Goal: Transaction & Acquisition: Purchase product/service

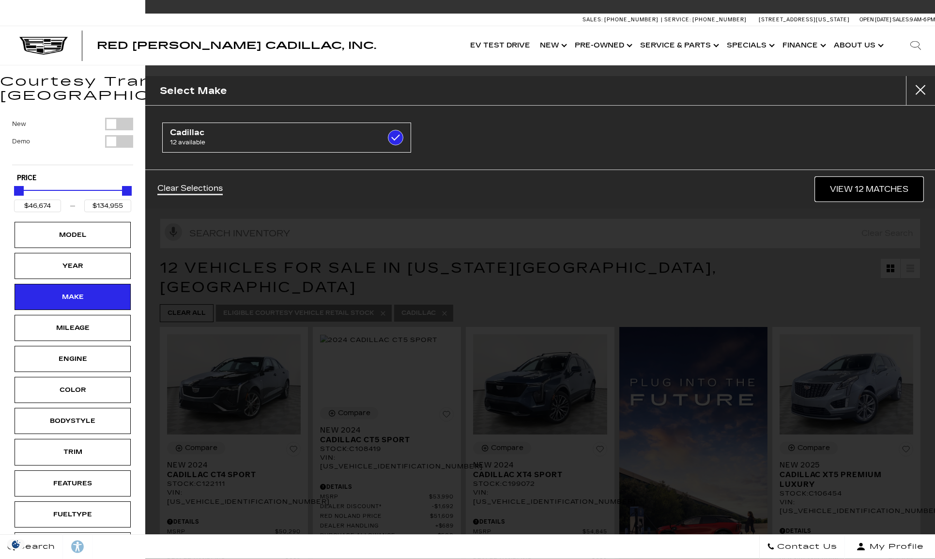
click at [866, 181] on link "View 12 Matches" at bounding box center [870, 189] width 108 height 24
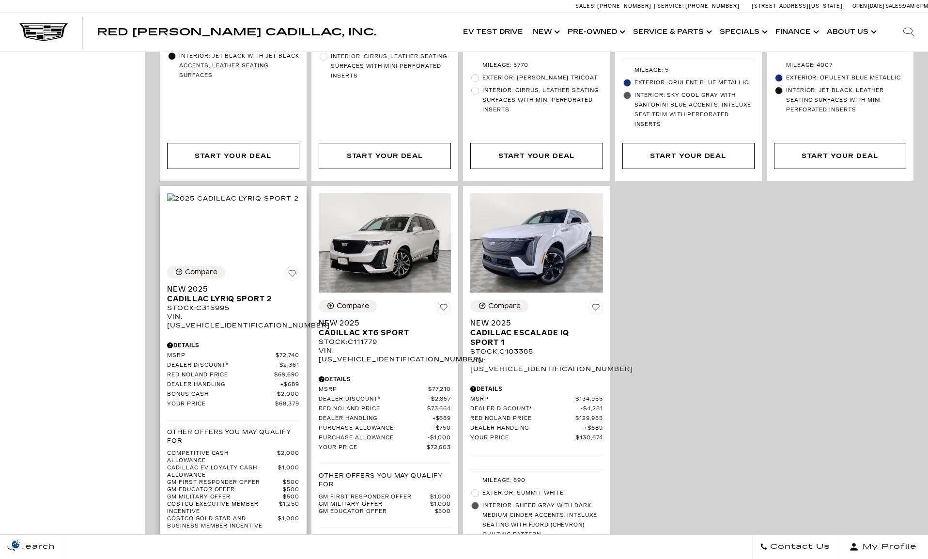
scroll to position [1162, 0]
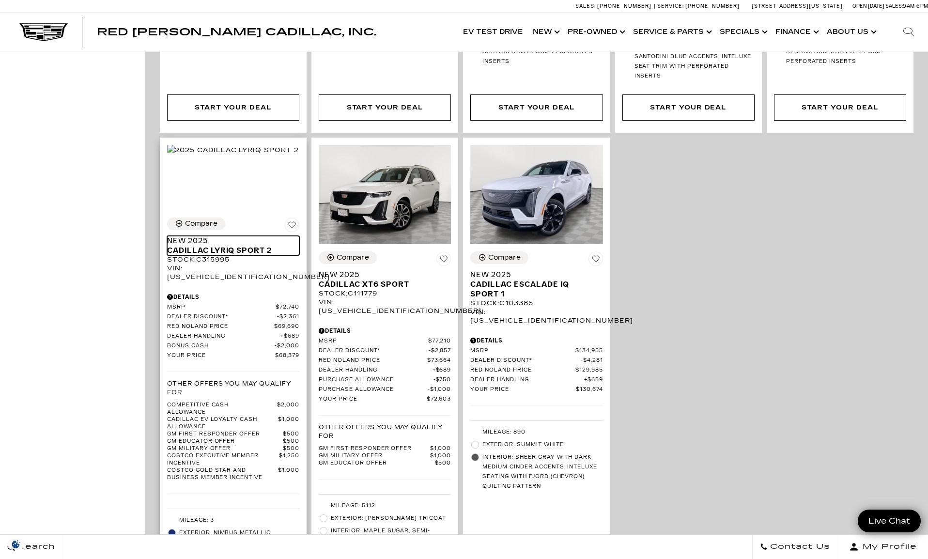
click at [240, 246] on span "Cadillac LYRIQ Sport 2" at bounding box center [229, 251] width 125 height 10
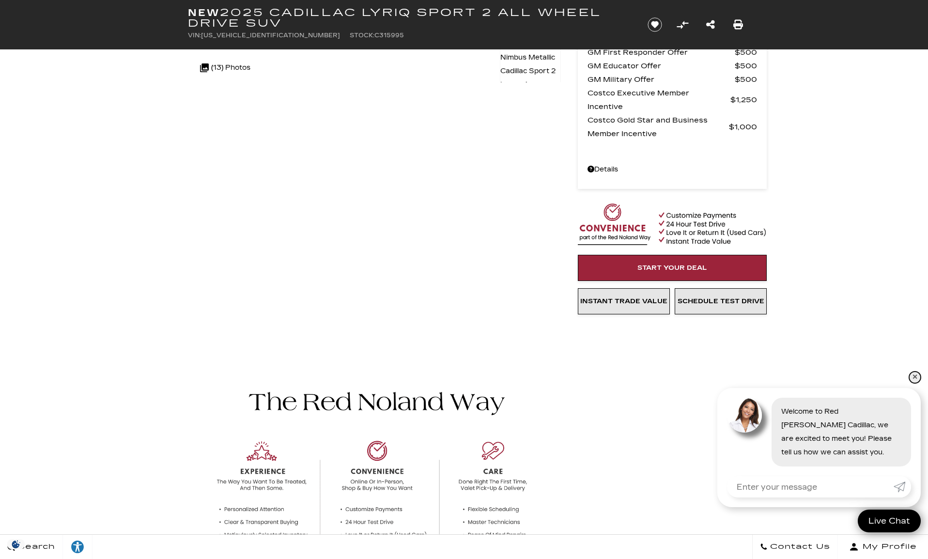
click at [917, 372] on link "✕" at bounding box center [915, 377] width 12 height 12
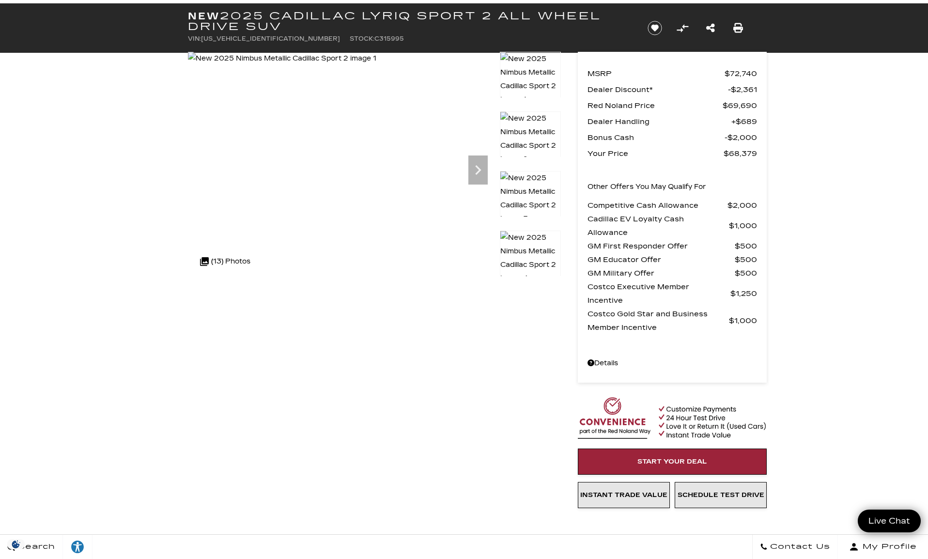
scroll to position [0, 0]
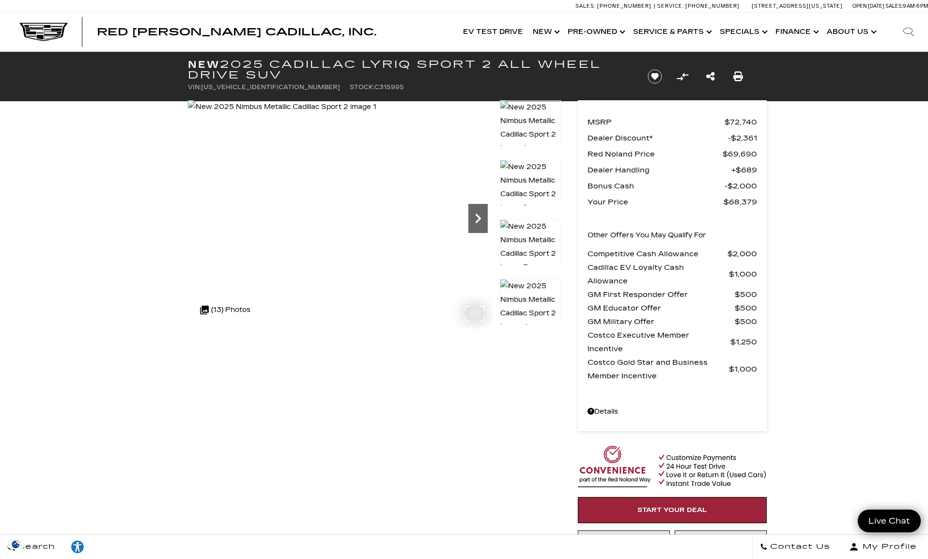
click at [473, 218] on icon "Next" at bounding box center [477, 218] width 19 height 19
click at [477, 217] on icon "Next" at bounding box center [477, 218] width 19 height 19
click at [478, 219] on icon "Next" at bounding box center [477, 218] width 19 height 19
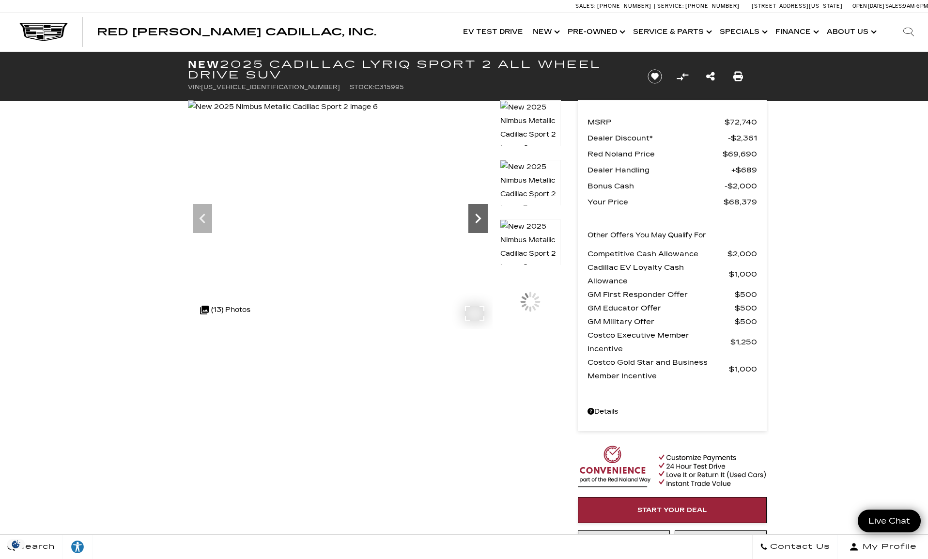
click at [478, 219] on icon "Next" at bounding box center [477, 218] width 19 height 19
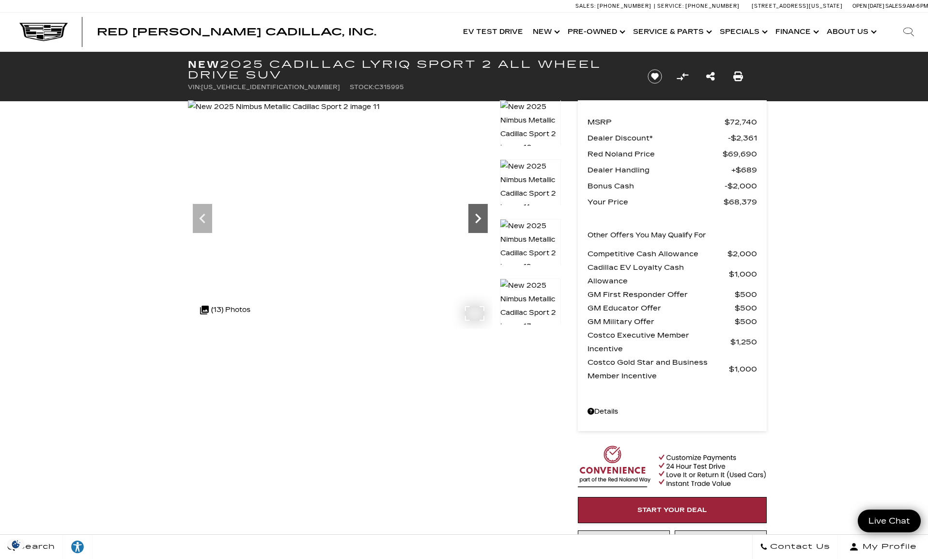
click at [478, 219] on icon "Next" at bounding box center [477, 218] width 19 height 19
click at [481, 222] on icon "Next" at bounding box center [477, 218] width 19 height 19
click at [381, 114] on img at bounding box center [284, 107] width 193 height 14
